Goal: Information Seeking & Learning: Learn about a topic

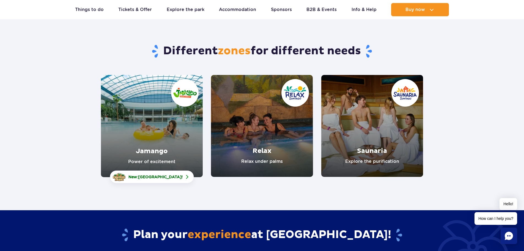
scroll to position [28, 0]
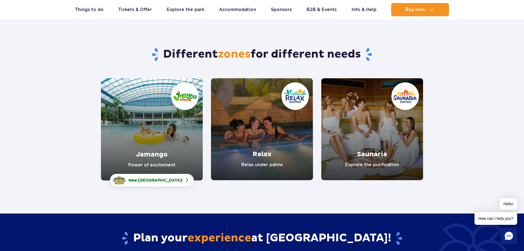
click at [149, 141] on link "Jamango" at bounding box center [152, 129] width 102 height 102
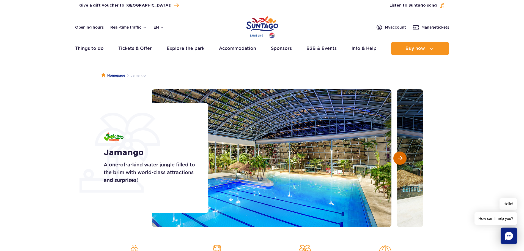
click at [399, 157] on span "Next slide" at bounding box center [400, 158] width 5 height 5
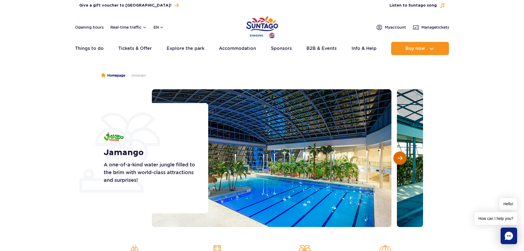
click at [399, 157] on span "Next slide" at bounding box center [400, 158] width 5 height 5
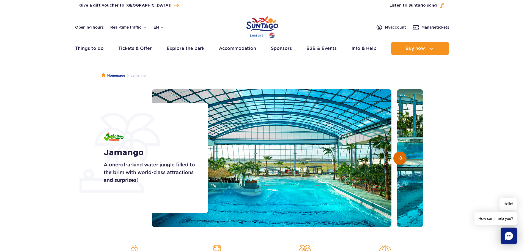
click at [399, 157] on span "Next slide" at bounding box center [400, 158] width 5 height 5
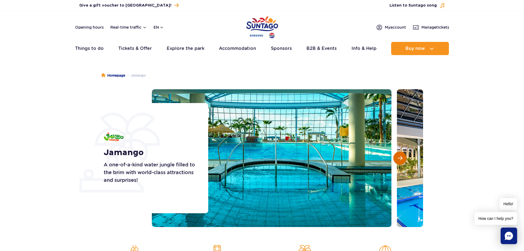
click at [399, 157] on span "Next slide" at bounding box center [400, 158] width 5 height 5
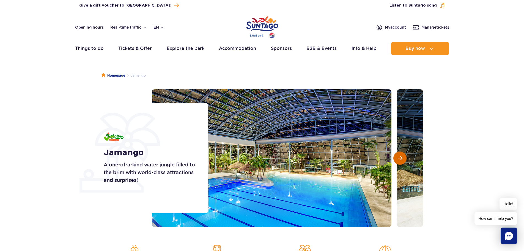
click at [399, 157] on span "Next slide" at bounding box center [400, 158] width 5 height 5
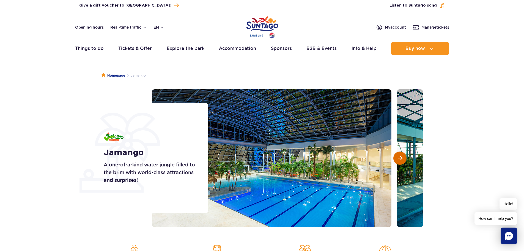
click at [399, 157] on span "Next slide" at bounding box center [400, 158] width 5 height 5
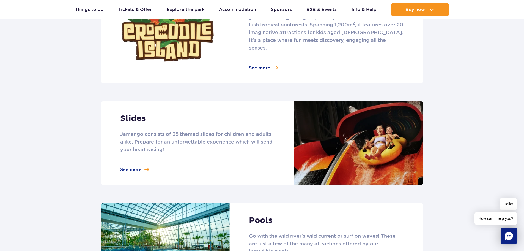
scroll to position [440, 0]
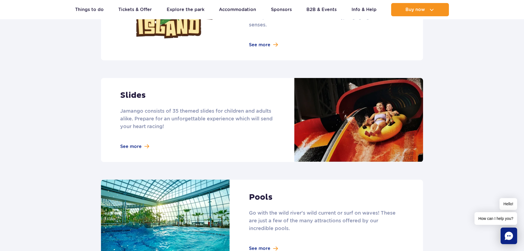
click at [128, 139] on link at bounding box center [262, 120] width 322 height 84
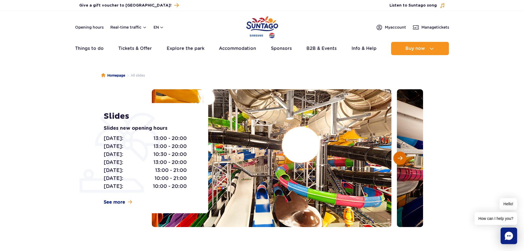
click at [397, 160] on button "Next slide" at bounding box center [400, 157] width 13 height 13
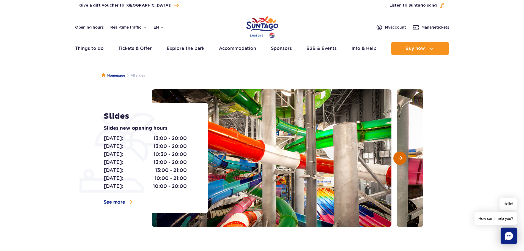
click at [397, 160] on button "Next slide" at bounding box center [400, 157] width 13 height 13
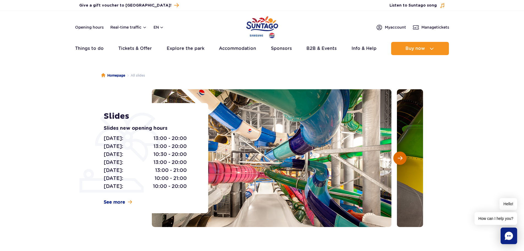
click at [397, 160] on button "Next slide" at bounding box center [400, 157] width 13 height 13
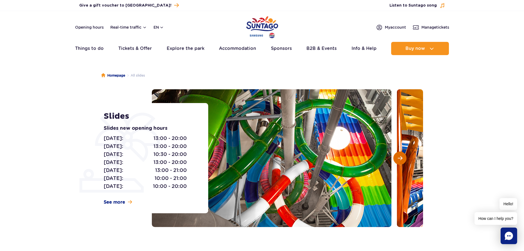
click at [397, 160] on button "Next slide" at bounding box center [400, 157] width 13 height 13
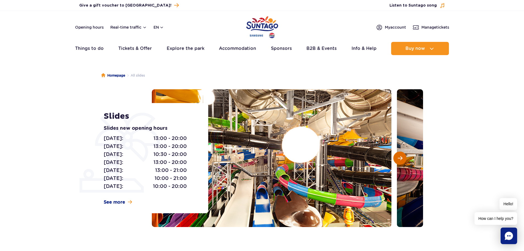
click at [397, 160] on button "Next slide" at bounding box center [400, 157] width 13 height 13
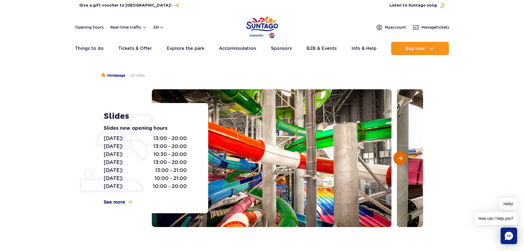
click at [397, 160] on button "Next slide" at bounding box center [400, 157] width 13 height 13
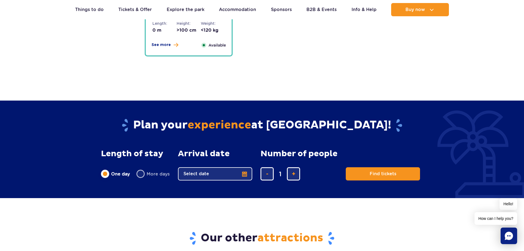
scroll to position [1431, 0]
